Goal: Transaction & Acquisition: Purchase product/service

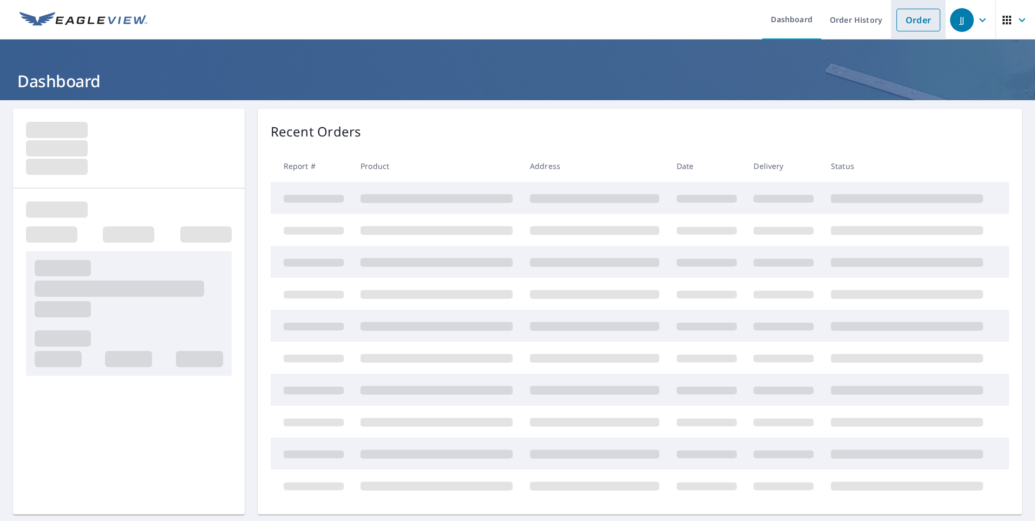
click at [901, 27] on link "Order" at bounding box center [919, 20] width 44 height 23
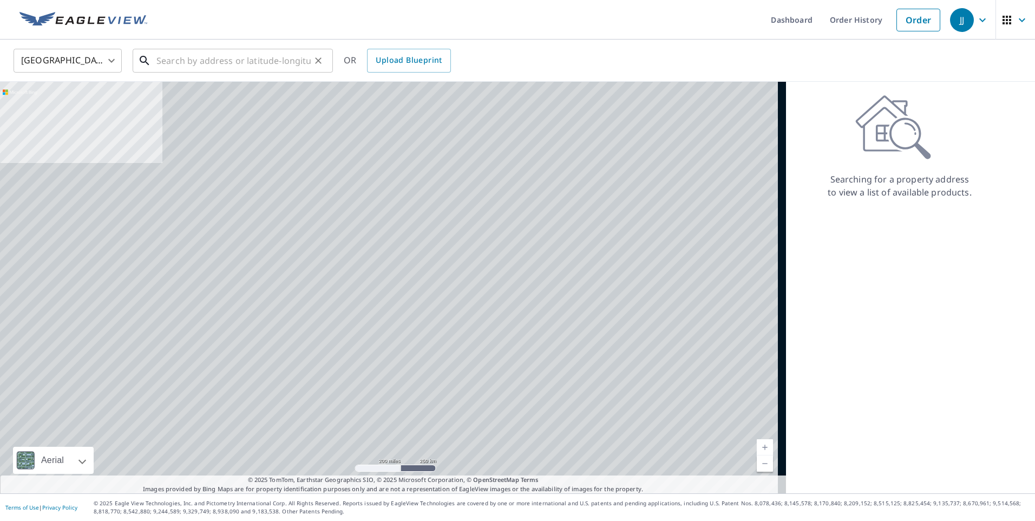
click at [223, 61] on input "text" at bounding box center [234, 60] width 154 height 30
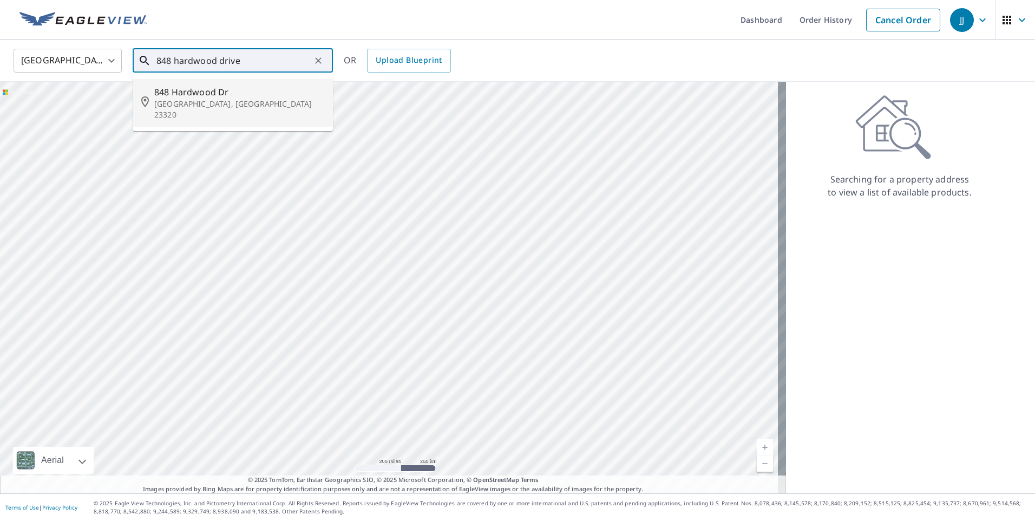
click at [196, 95] on span "848 Hardwood Dr" at bounding box center [239, 92] width 170 height 13
type input "[STREET_ADDRESS][PERSON_NAME]"
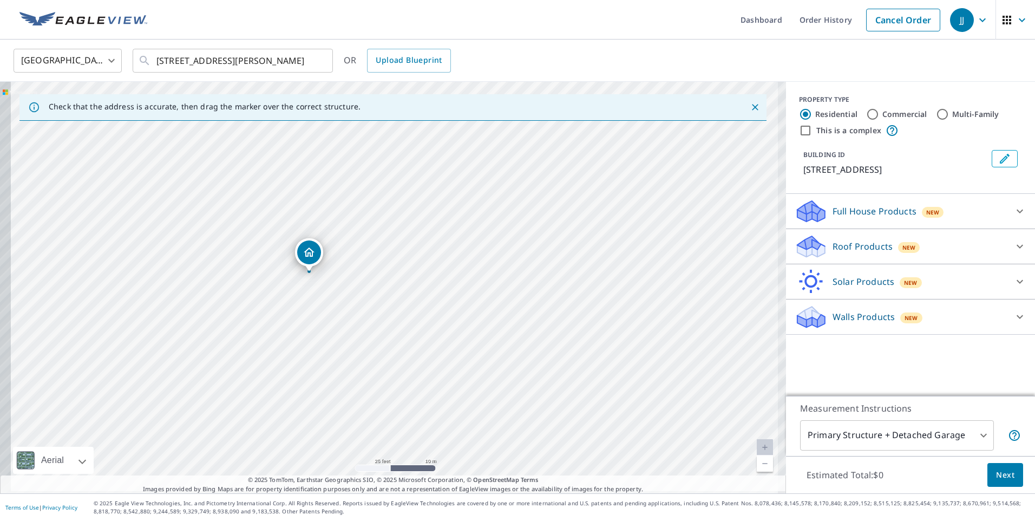
drag, startPoint x: 311, startPoint y: 307, endPoint x: 474, endPoint y: 261, distance: 169.8
click at [474, 261] on div "[STREET_ADDRESS][PERSON_NAME]" at bounding box center [393, 288] width 786 height 412
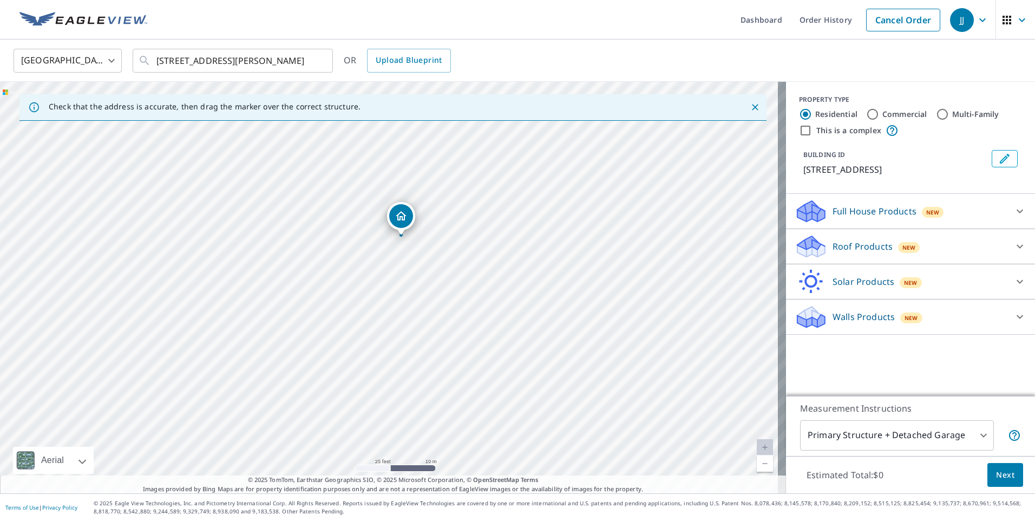
drag, startPoint x: 421, startPoint y: 294, endPoint x: 510, endPoint y: 259, distance: 95.5
click at [510, 259] on div "[STREET_ADDRESS][PERSON_NAME]" at bounding box center [393, 288] width 786 height 412
click at [833, 247] on p "Roof Products" at bounding box center [863, 246] width 60 height 13
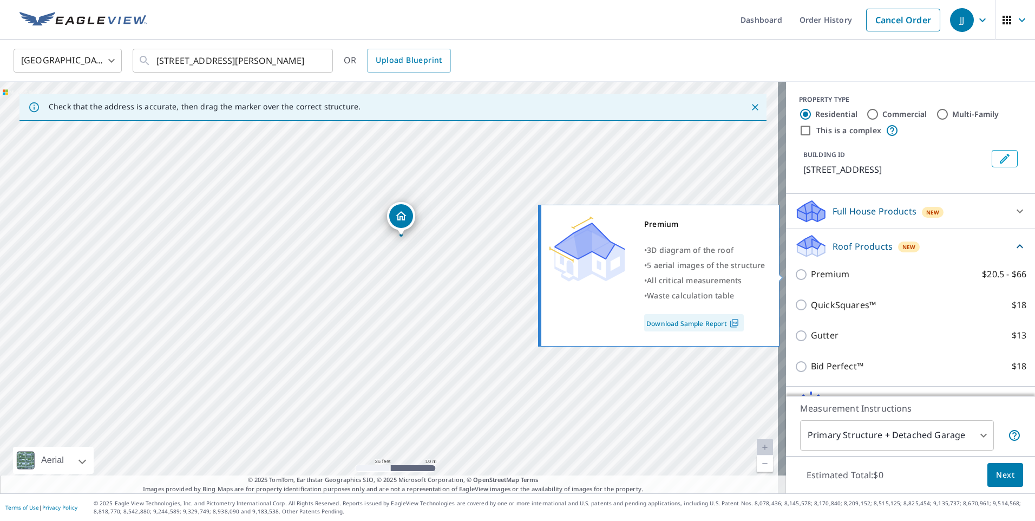
click at [830, 271] on p "Premium" at bounding box center [830, 275] width 38 height 14
click at [811, 271] on input "Premium $20.5 - $66" at bounding box center [803, 274] width 16 height 13
checkbox input "true"
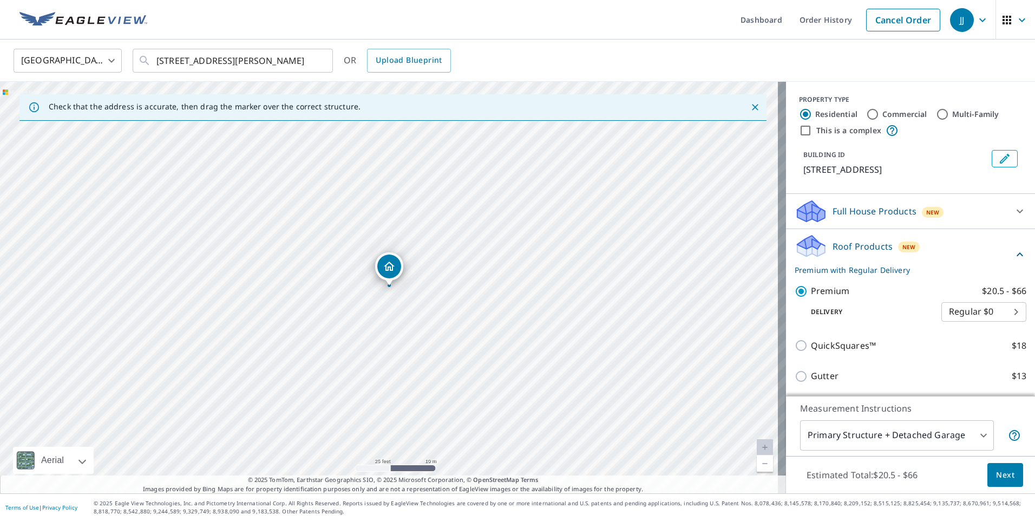
click at [996, 469] on span "Next" at bounding box center [1005, 475] width 18 height 14
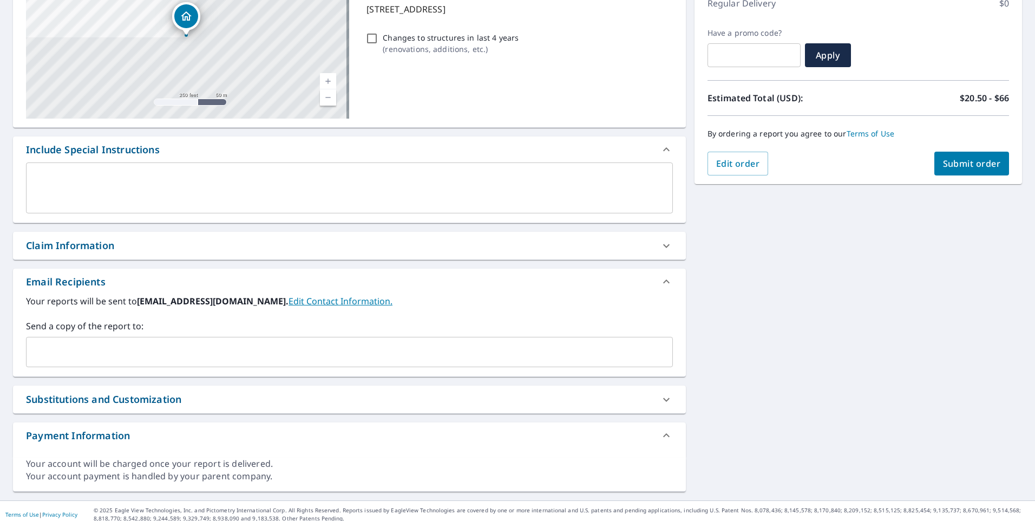
scroll to position [162, 0]
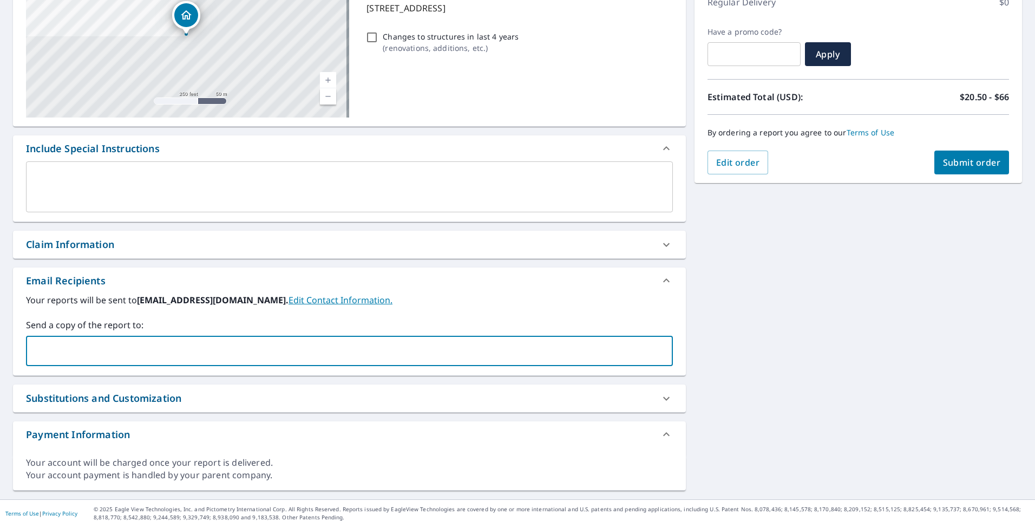
click at [142, 352] on input "text" at bounding box center [341, 351] width 621 height 21
type input "[PERSON_NAME][EMAIL_ADDRESS][PERSON_NAME][DOMAIN_NAME]"
click at [977, 156] on button "Submit order" at bounding box center [972, 163] width 75 height 24
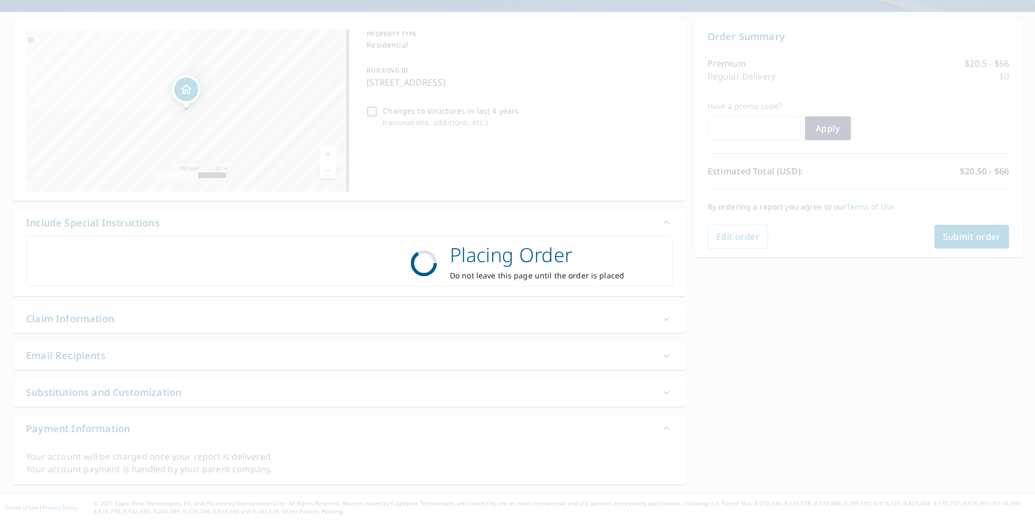
scroll to position [88, 0]
